Goal: Check status: Check status

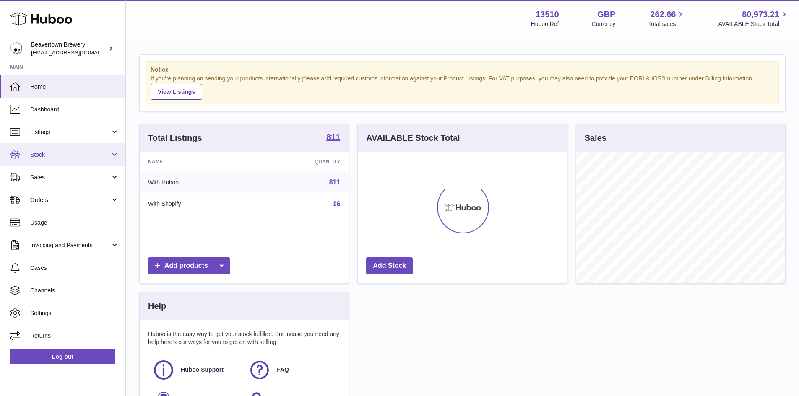
scroll to position [131, 209]
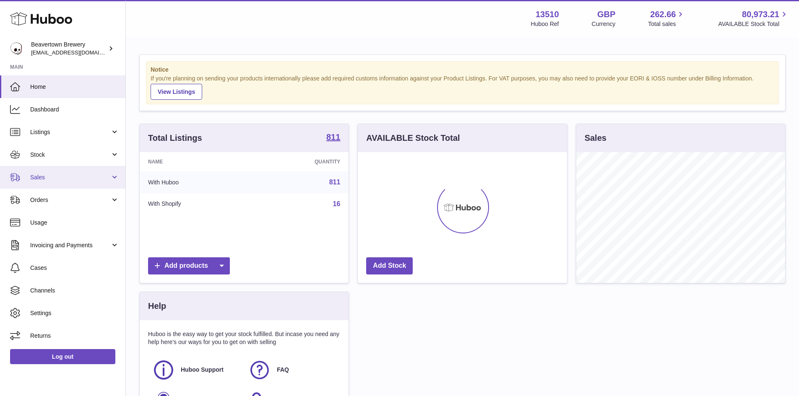
click at [45, 180] on span "Sales" at bounding box center [70, 178] width 80 height 8
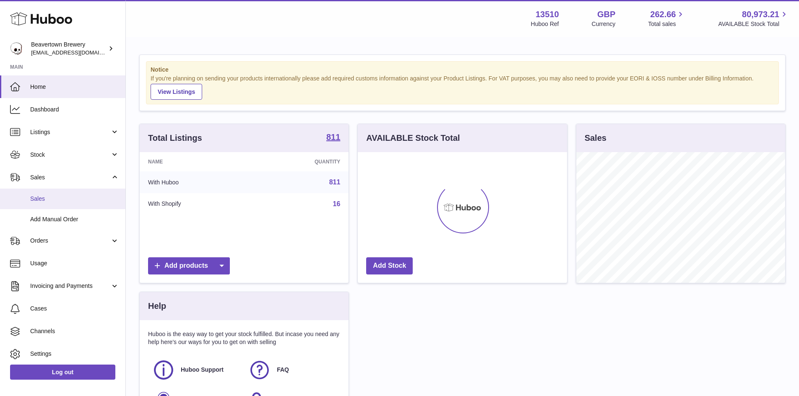
click at [45, 204] on link "Sales" at bounding box center [62, 199] width 125 height 21
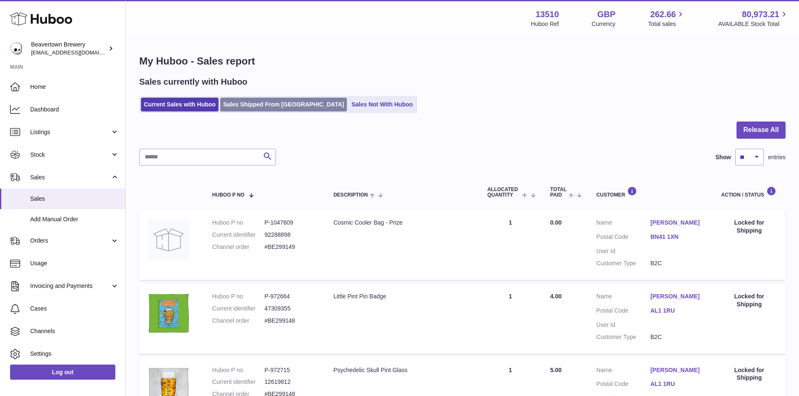
click at [235, 107] on link "Sales Shipped From [GEOGRAPHIC_DATA]" at bounding box center [283, 105] width 127 height 14
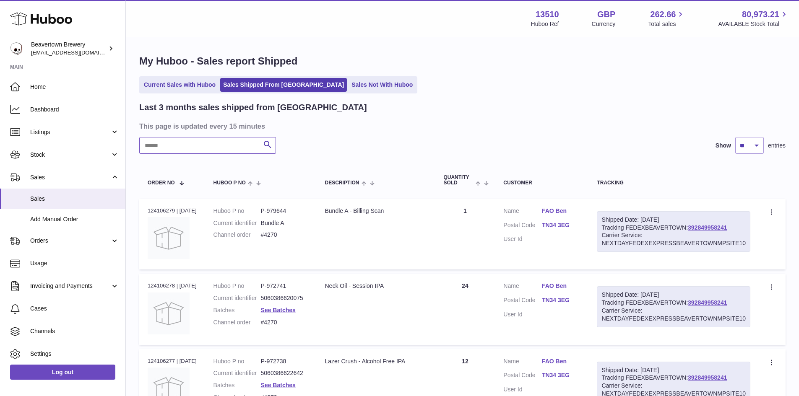
click at [184, 145] on input "text" at bounding box center [207, 145] width 137 height 17
paste input "********"
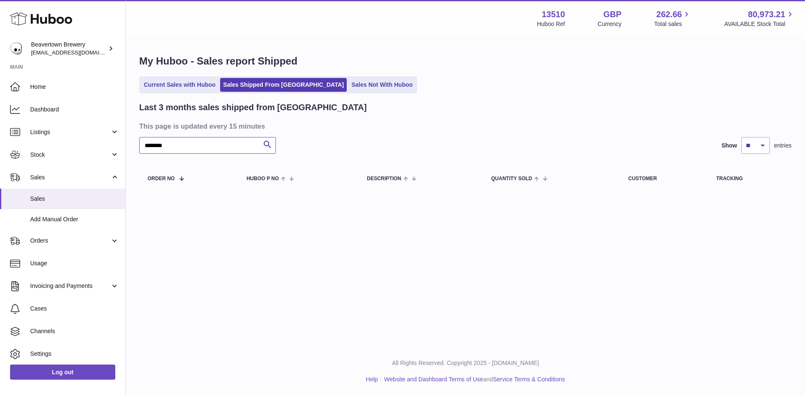
click at [190, 146] on input "********" at bounding box center [207, 145] width 137 height 17
paste input "*"
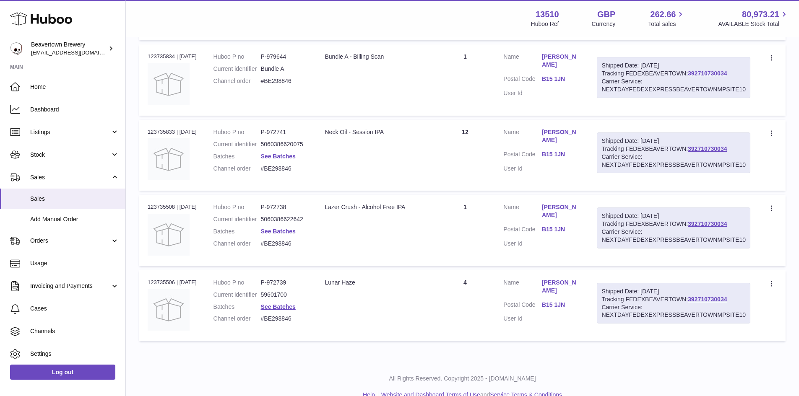
scroll to position [481, 0]
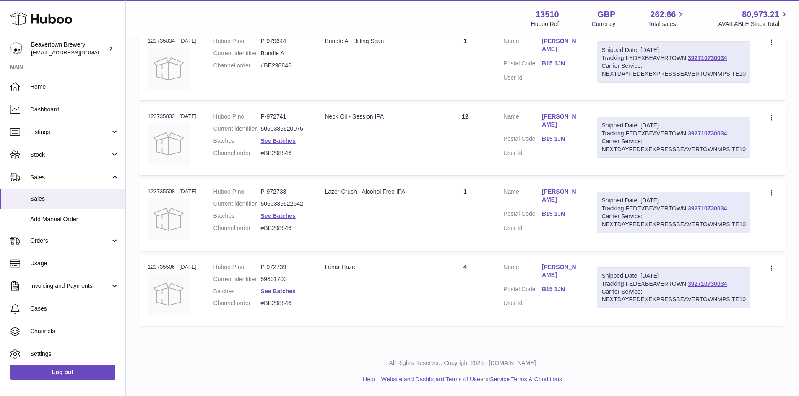
type input "*********"
click at [161, 189] on div "Order no 123735508 | [DATE]" at bounding box center [172, 192] width 49 height 8
copy div "123735508"
click at [46, 132] on span "Listings" at bounding box center [70, 132] width 80 height 8
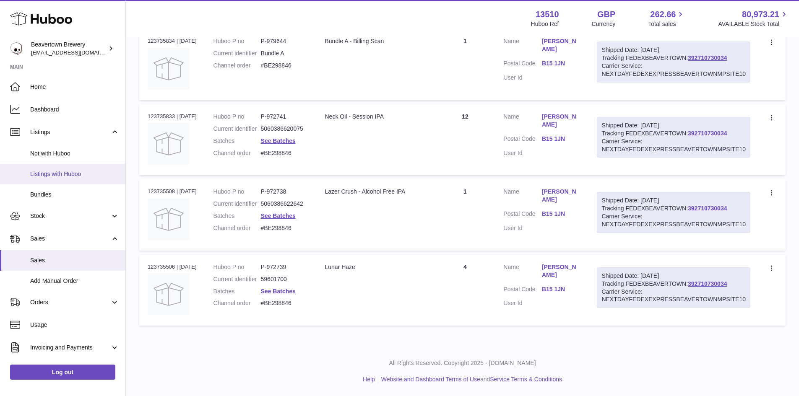
click at [76, 175] on span "Listings with Huboo" at bounding box center [74, 174] width 89 height 8
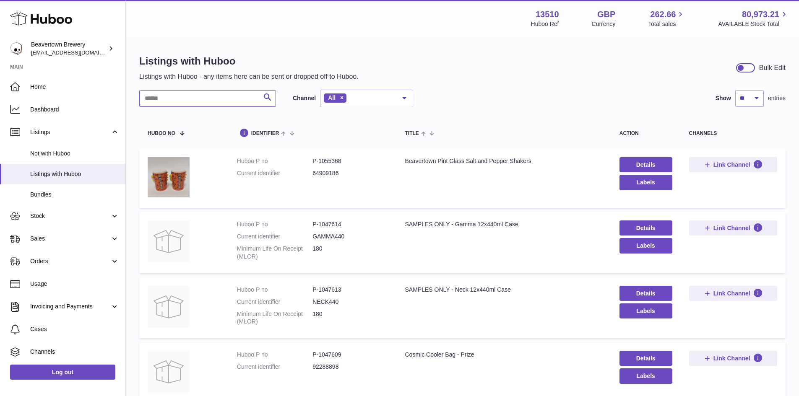
click at [158, 102] on input "text" at bounding box center [207, 98] width 137 height 17
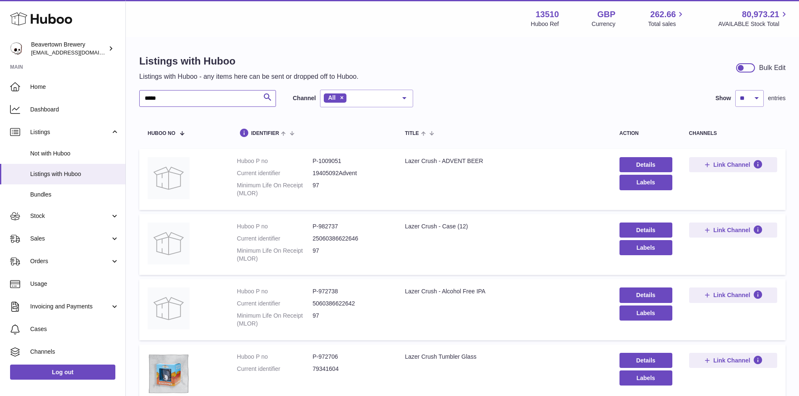
type input "*****"
drag, startPoint x: 350, startPoint y: 229, endPoint x: 319, endPoint y: 232, distance: 30.7
click at [319, 232] on dl "Huboo P no P-982737 Current identifier 25060386622646 Minimum Life On Receipt (…" at bounding box center [312, 245] width 151 height 44
click at [353, 227] on dd "P-982737" at bounding box center [349, 227] width 75 height 8
drag, startPoint x: 349, startPoint y: 226, endPoint x: 319, endPoint y: 230, distance: 30.0
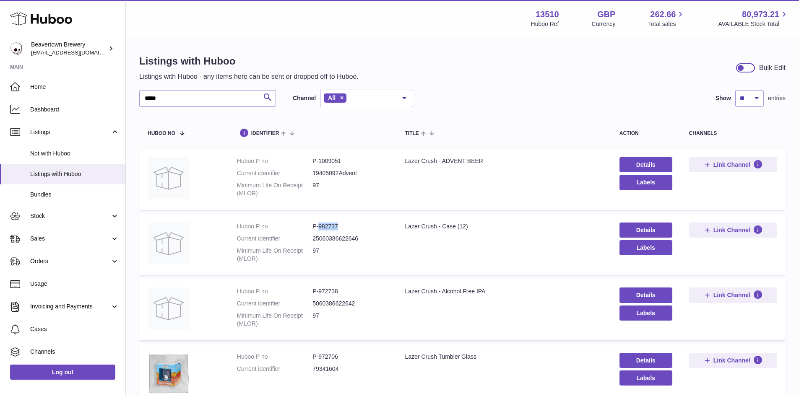
click at [319, 230] on dd "P-982737" at bounding box center [349, 227] width 75 height 8
copy dd "982737"
